Goal: Task Accomplishment & Management: Manage account settings

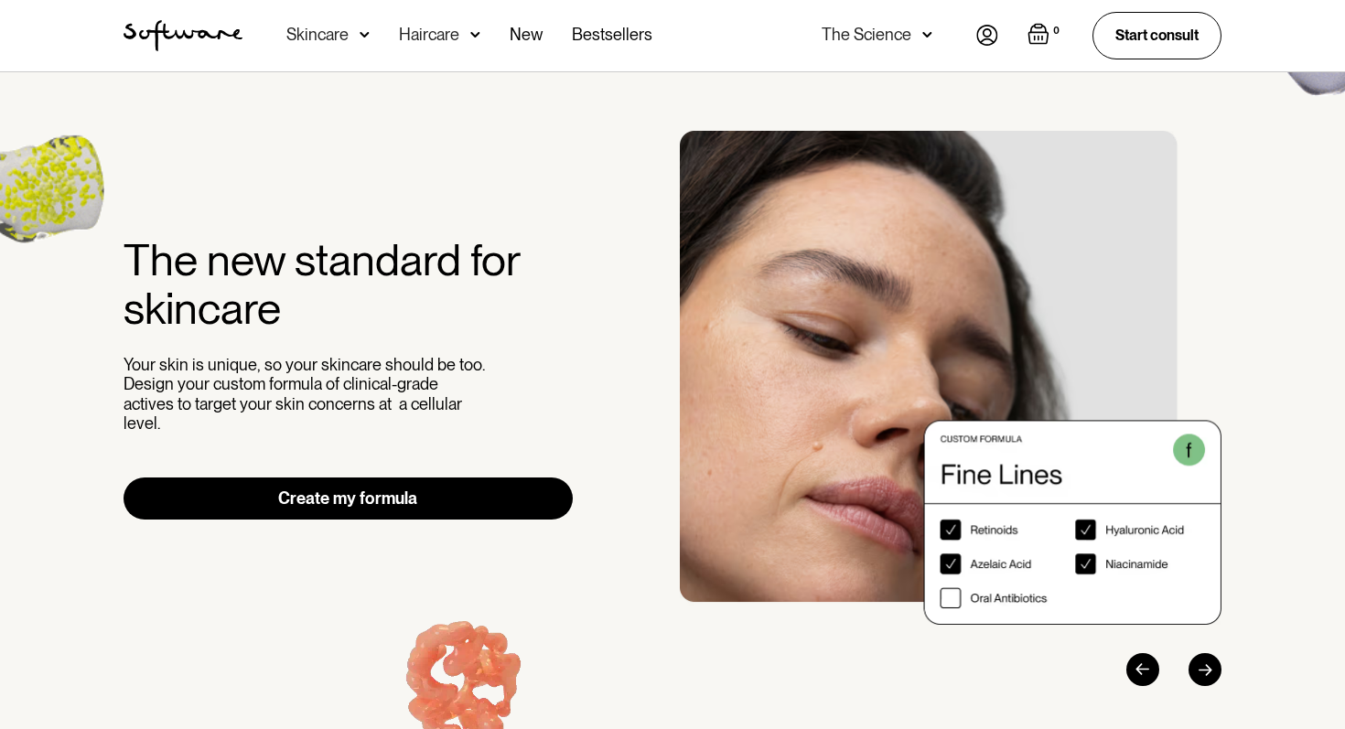
click at [982, 40] on img at bounding box center [987, 35] width 22 height 21
